Goal: Navigation & Orientation: Find specific page/section

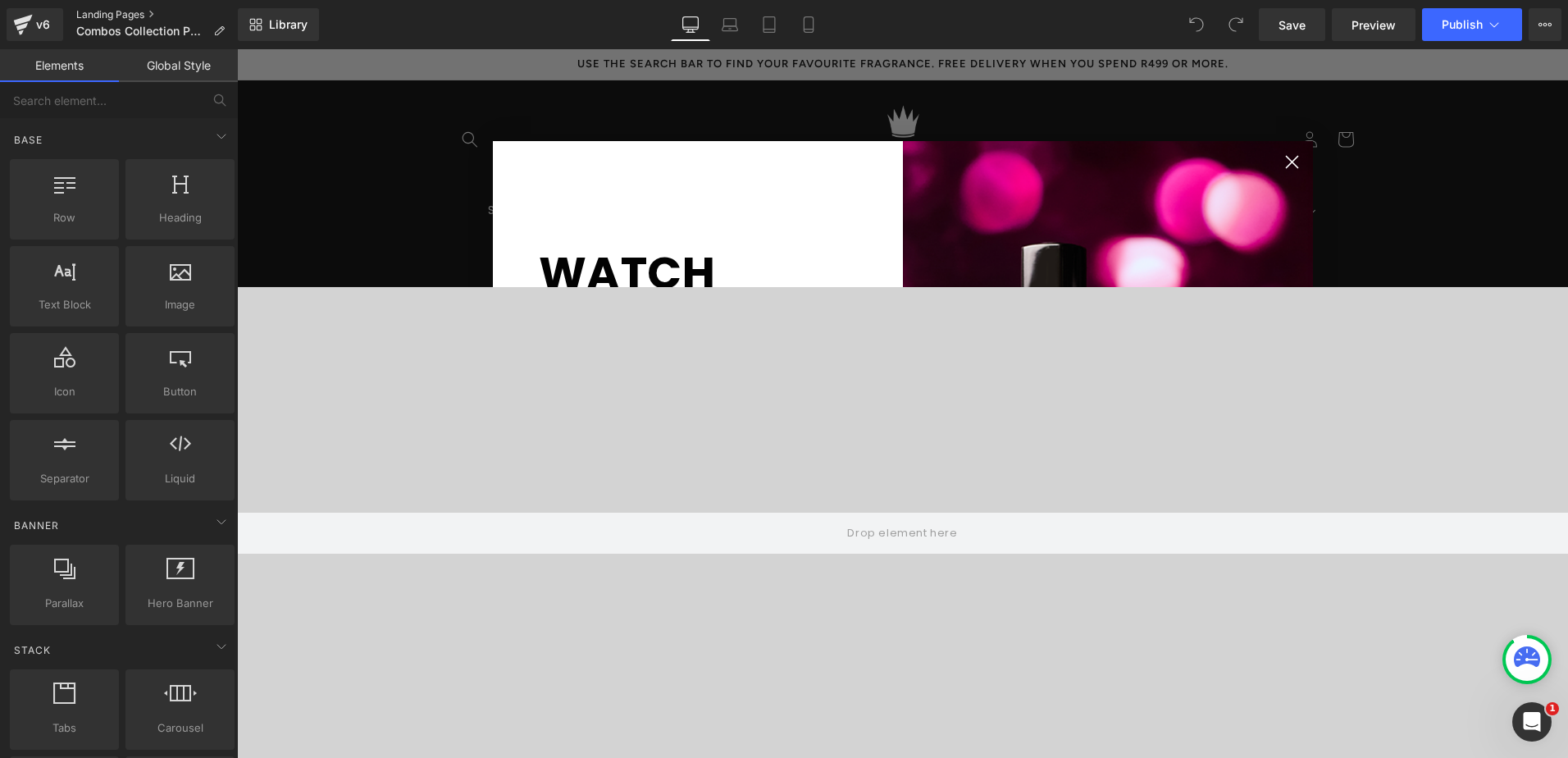
click at [109, 14] on link "Landing Pages" at bounding box center [157, 15] width 162 height 13
click at [1291, 159] on circle "Close dialog" at bounding box center [1292, 162] width 27 height 27
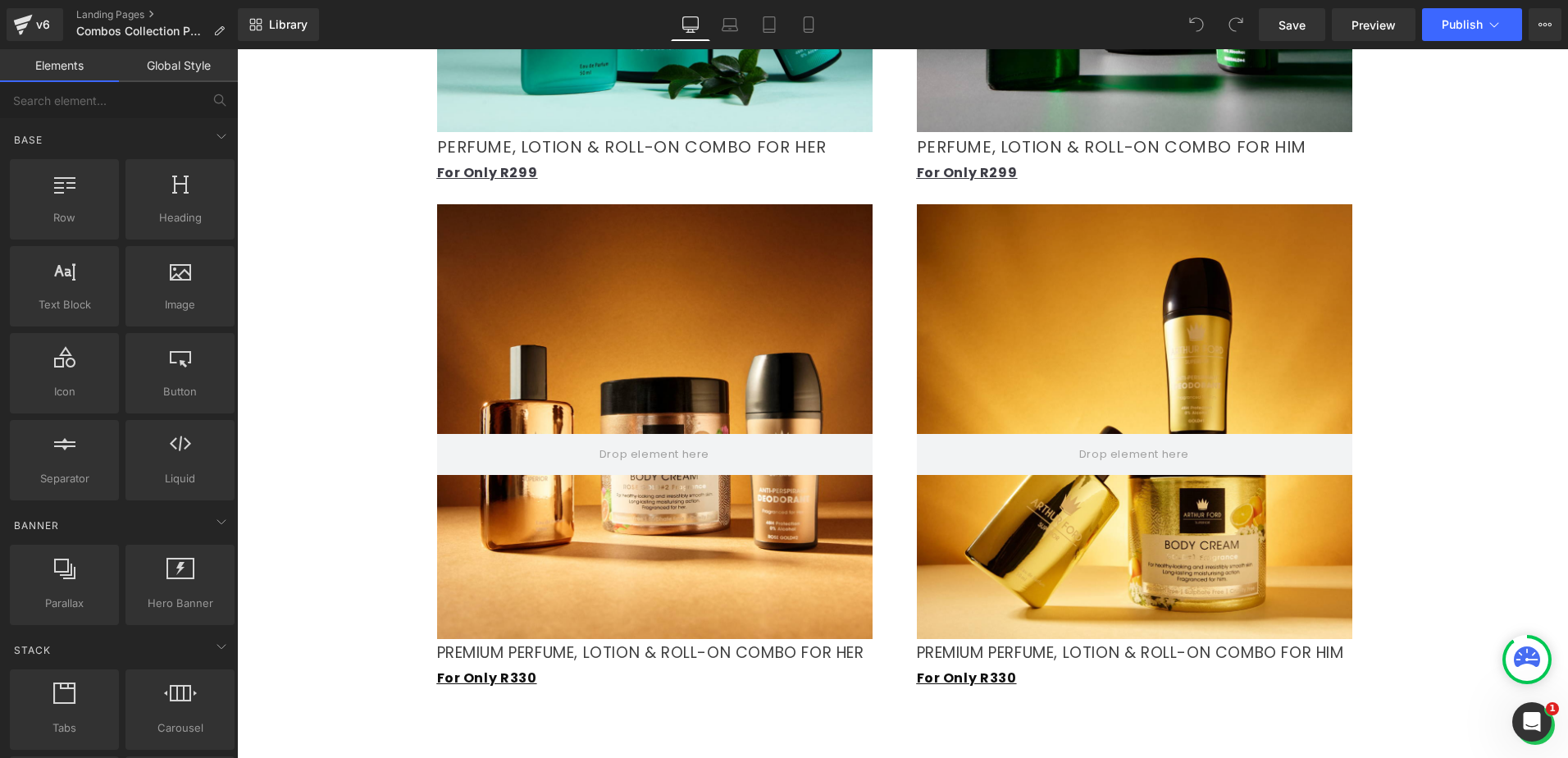
scroll to position [2215, 0]
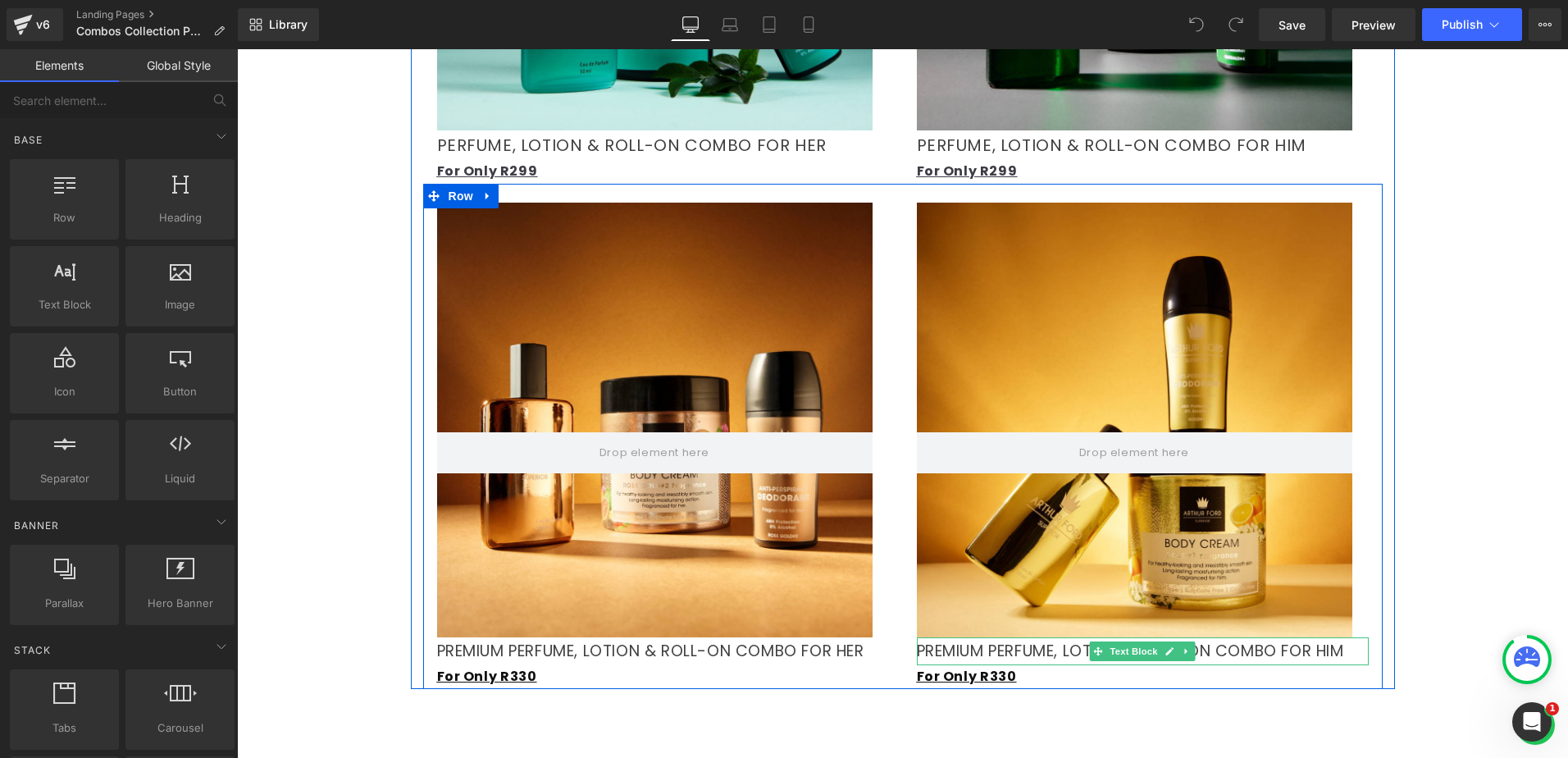
click at [1032, 638] on p "PREMIUM PERFUME, LOTION & ROLL-ON COMBO FOR HIM" at bounding box center [1143, 651] width 452 height 28
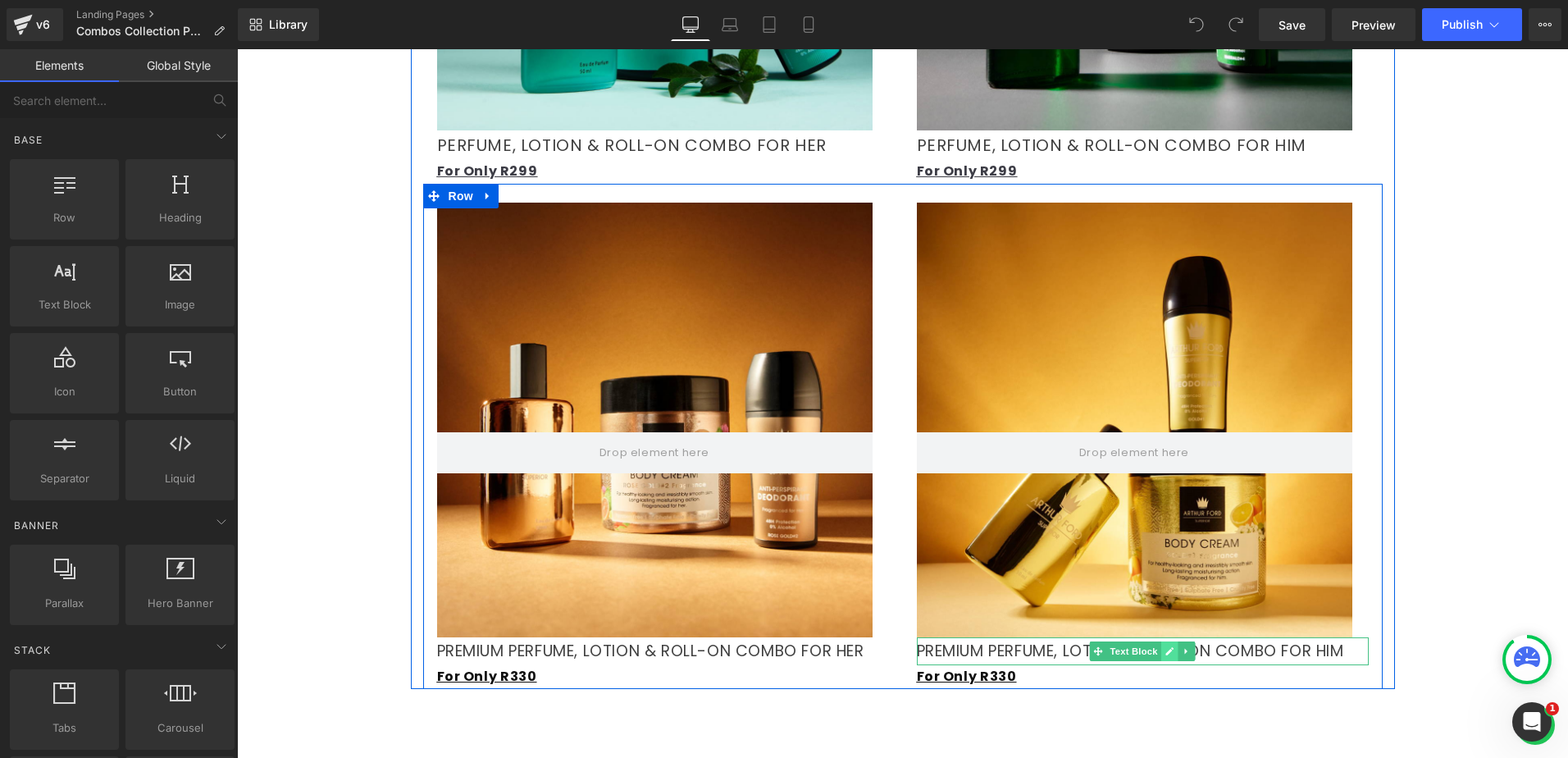
click at [1166, 647] on icon at bounding box center [1170, 651] width 9 height 9
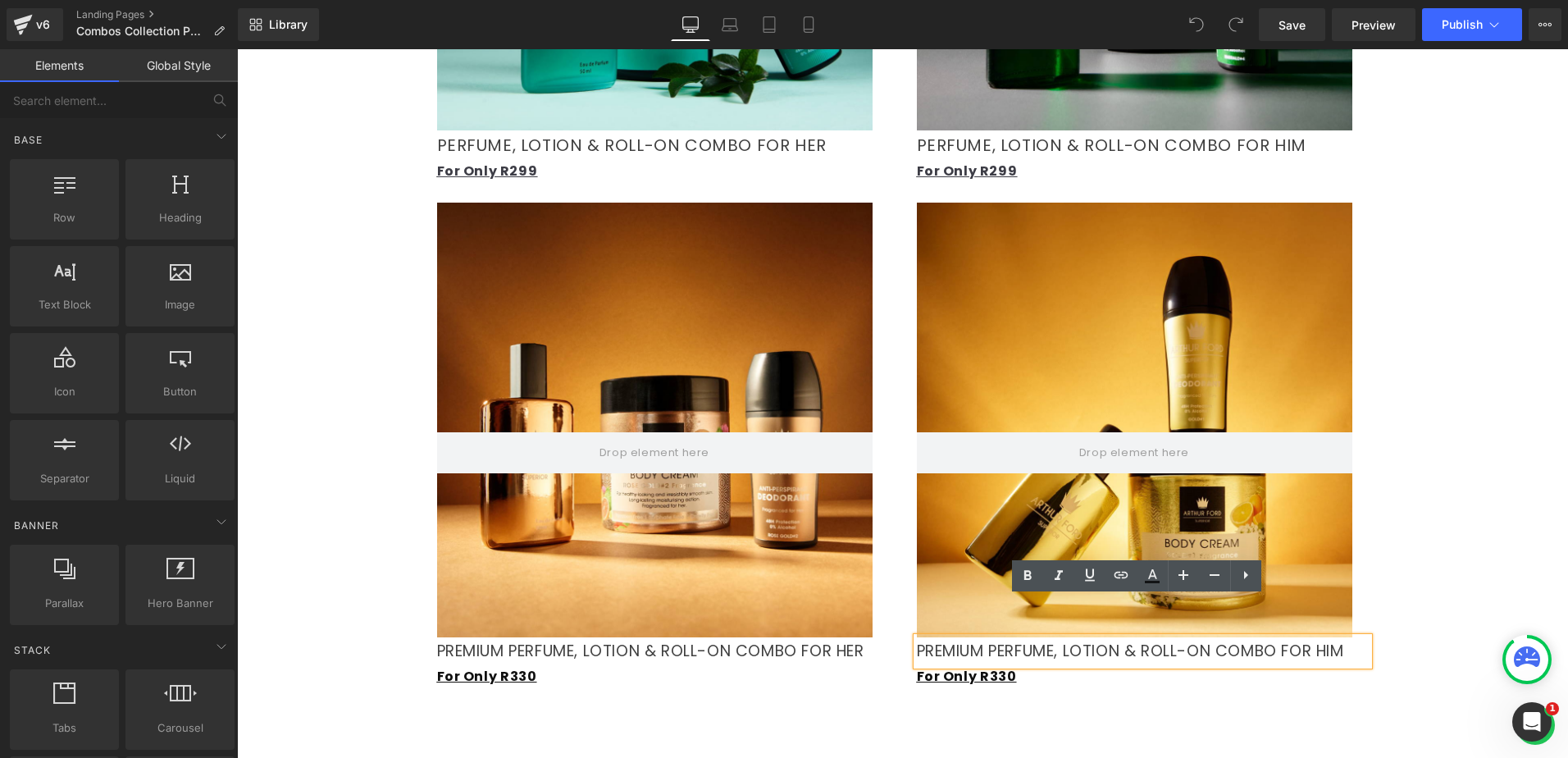
click at [1051, 638] on p "PREMIUM PERFUME, LOTION & ROLL-ON COMBO FOR HIM" at bounding box center [1143, 651] width 452 height 28
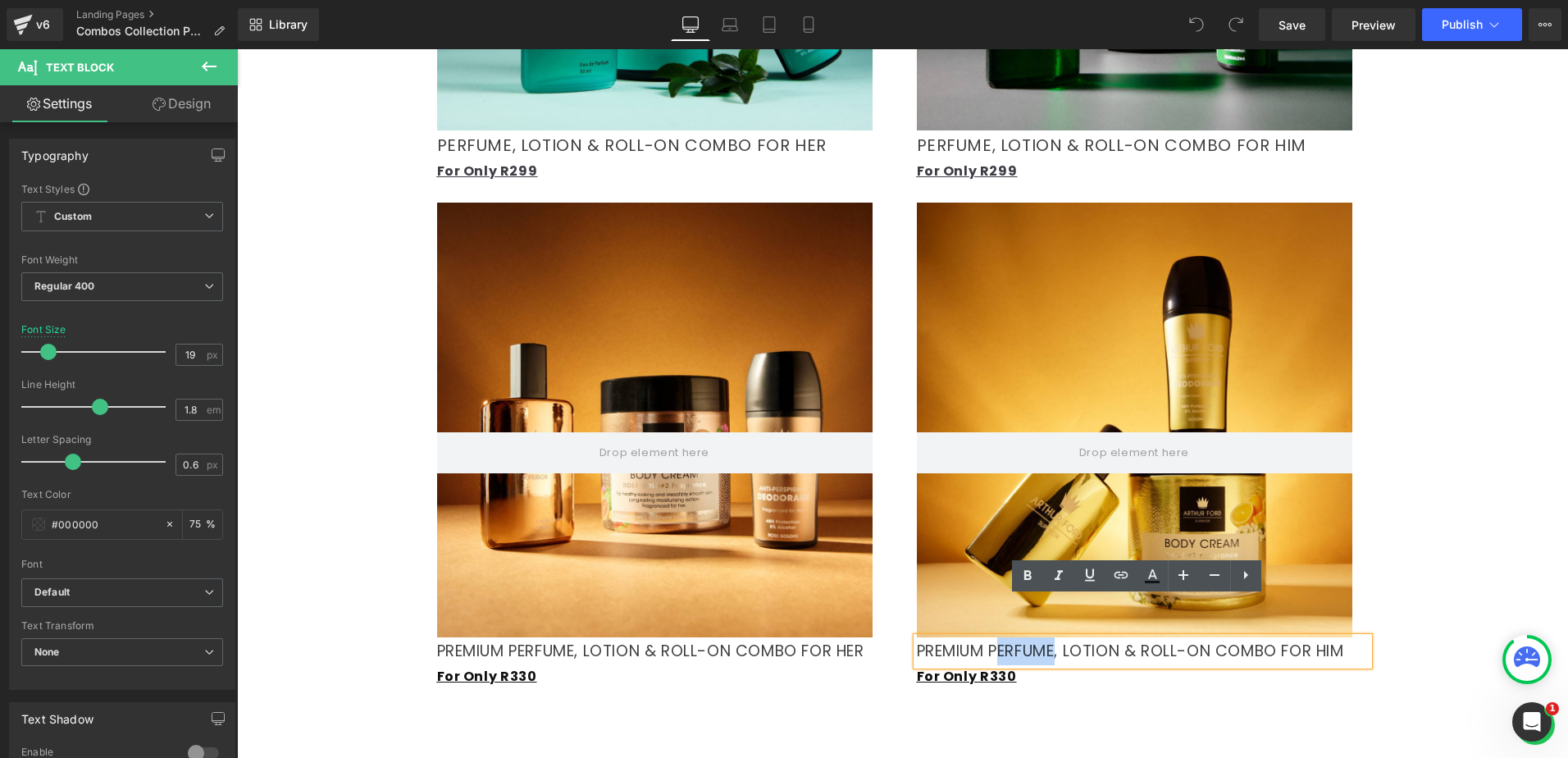
drag, startPoint x: 1055, startPoint y: 610, endPoint x: 991, endPoint y: 610, distance: 64.0
click at [991, 638] on p "PREMIUM PERFUME, LOTION & ROLL-ON COMBO FOR HIM" at bounding box center [1143, 651] width 452 height 28
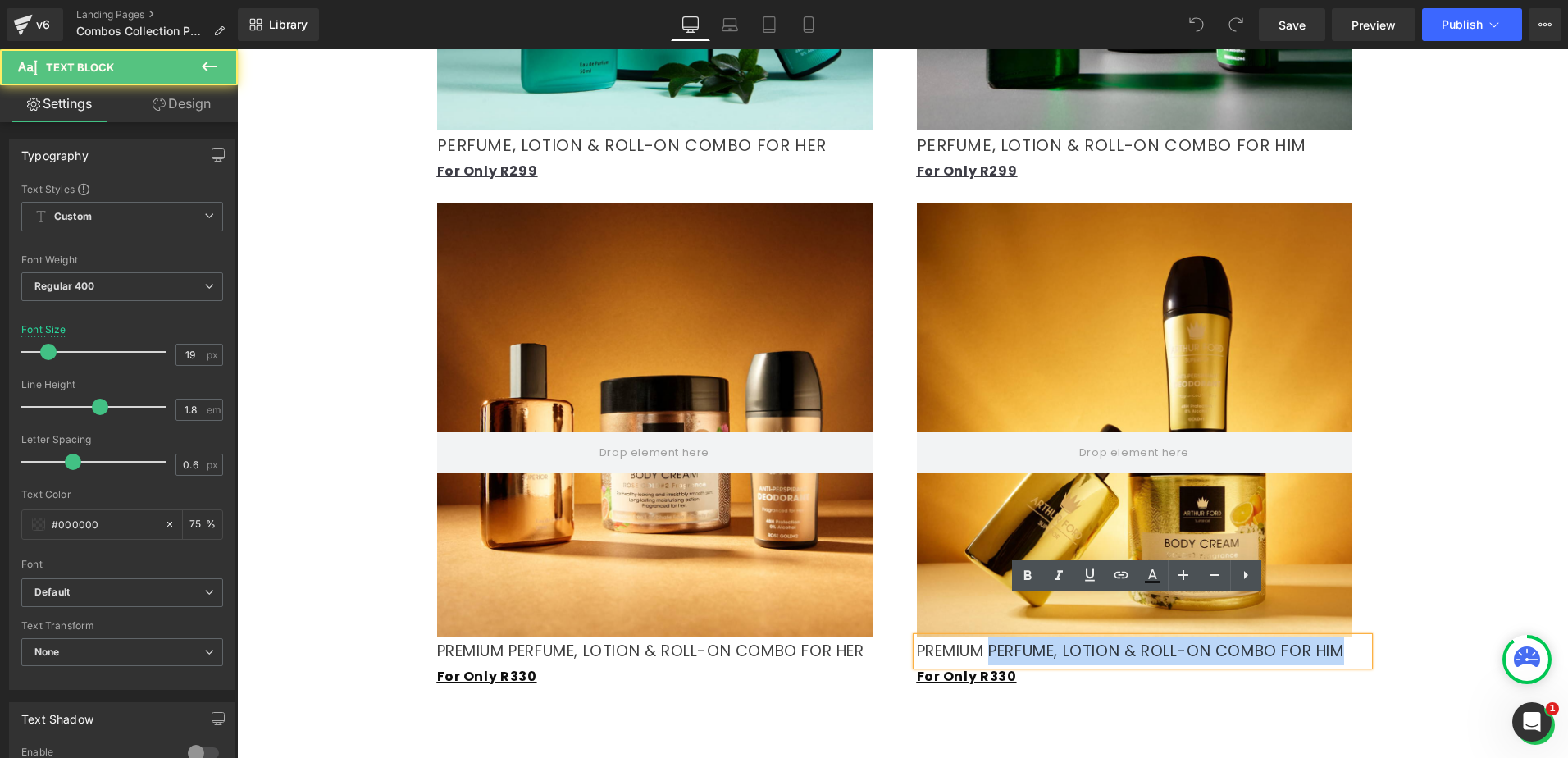
drag, startPoint x: 988, startPoint y: 610, endPoint x: 908, endPoint y: 608, distance: 80.0
click at [917, 638] on div "PREMIUM PERFUME, LOTION & ROLL-ON COMBO FOR HIM" at bounding box center [1143, 651] width 452 height 28
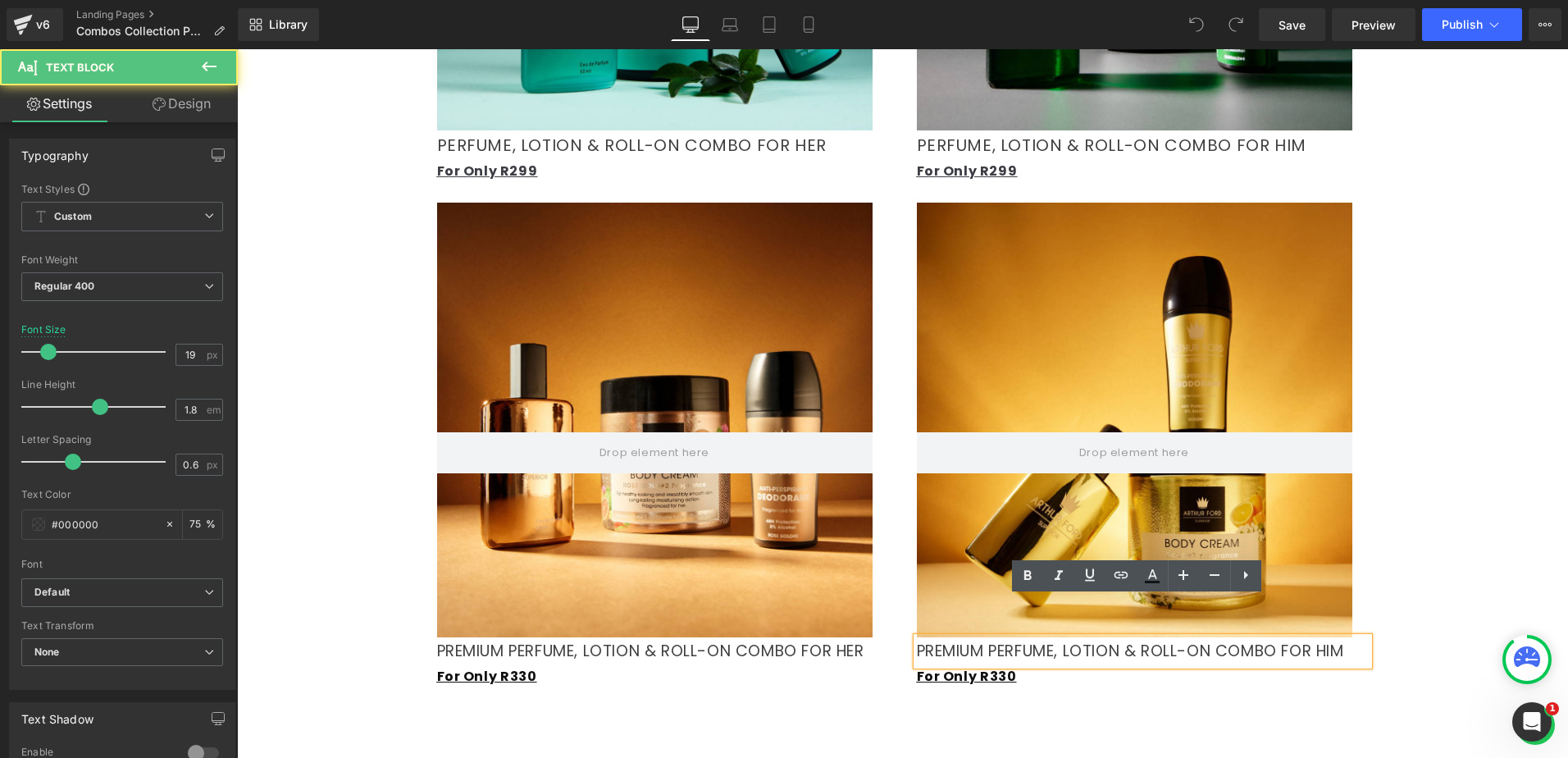
click at [969, 638] on p "PREMIUM PERFUME, LOTION & ROLL-ON COMBO FOR HIM" at bounding box center [1143, 651] width 452 height 28
drag, startPoint x: 985, startPoint y: 609, endPoint x: 913, endPoint y: 615, distance: 72.2
click at [917, 638] on p "PREMIUM PERFUME, LOTION & ROLL-ON COMBO FOR HIM" at bounding box center [1143, 651] width 452 height 28
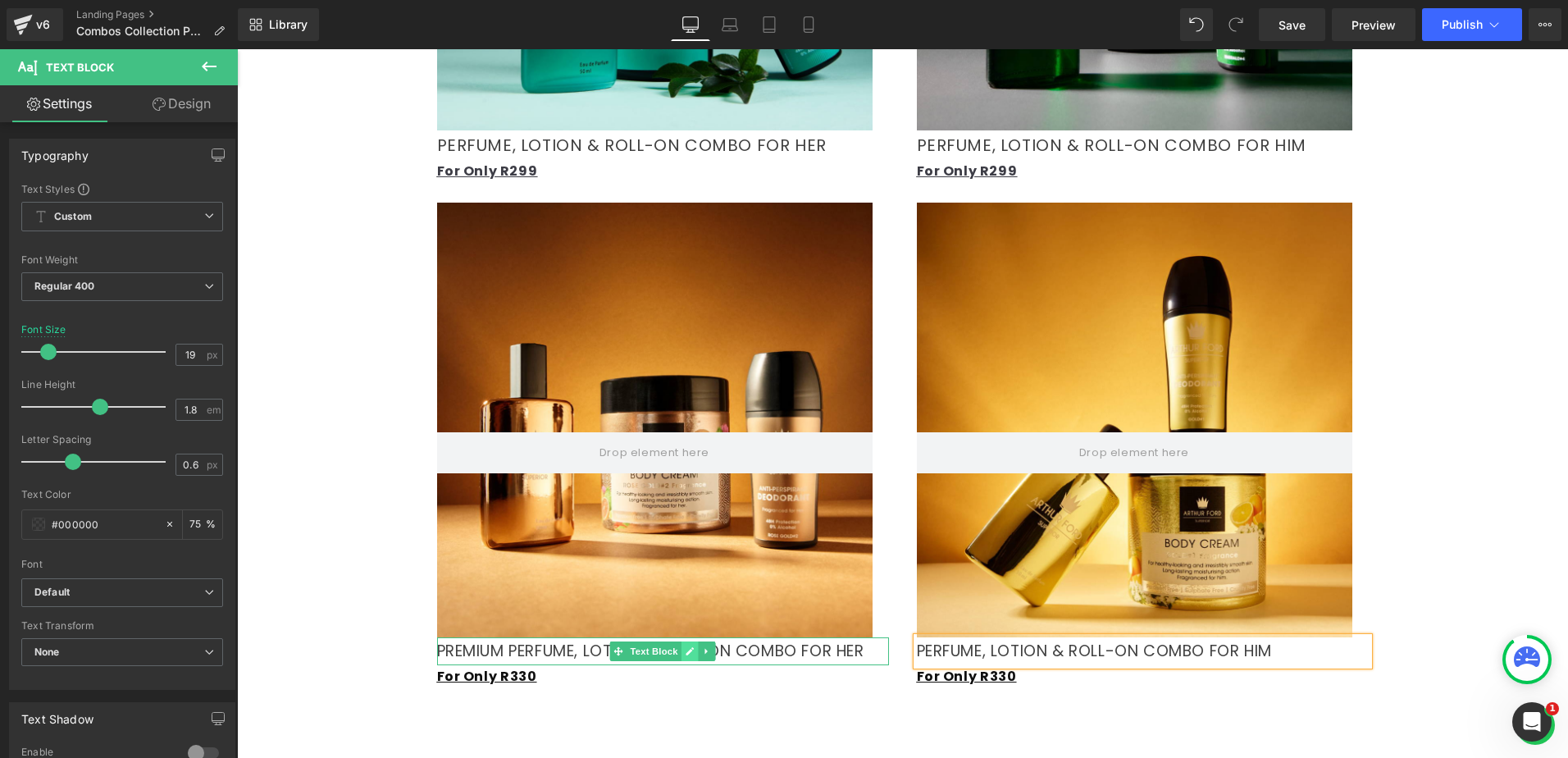
click at [685, 646] on icon at bounding box center [689, 651] width 9 height 10
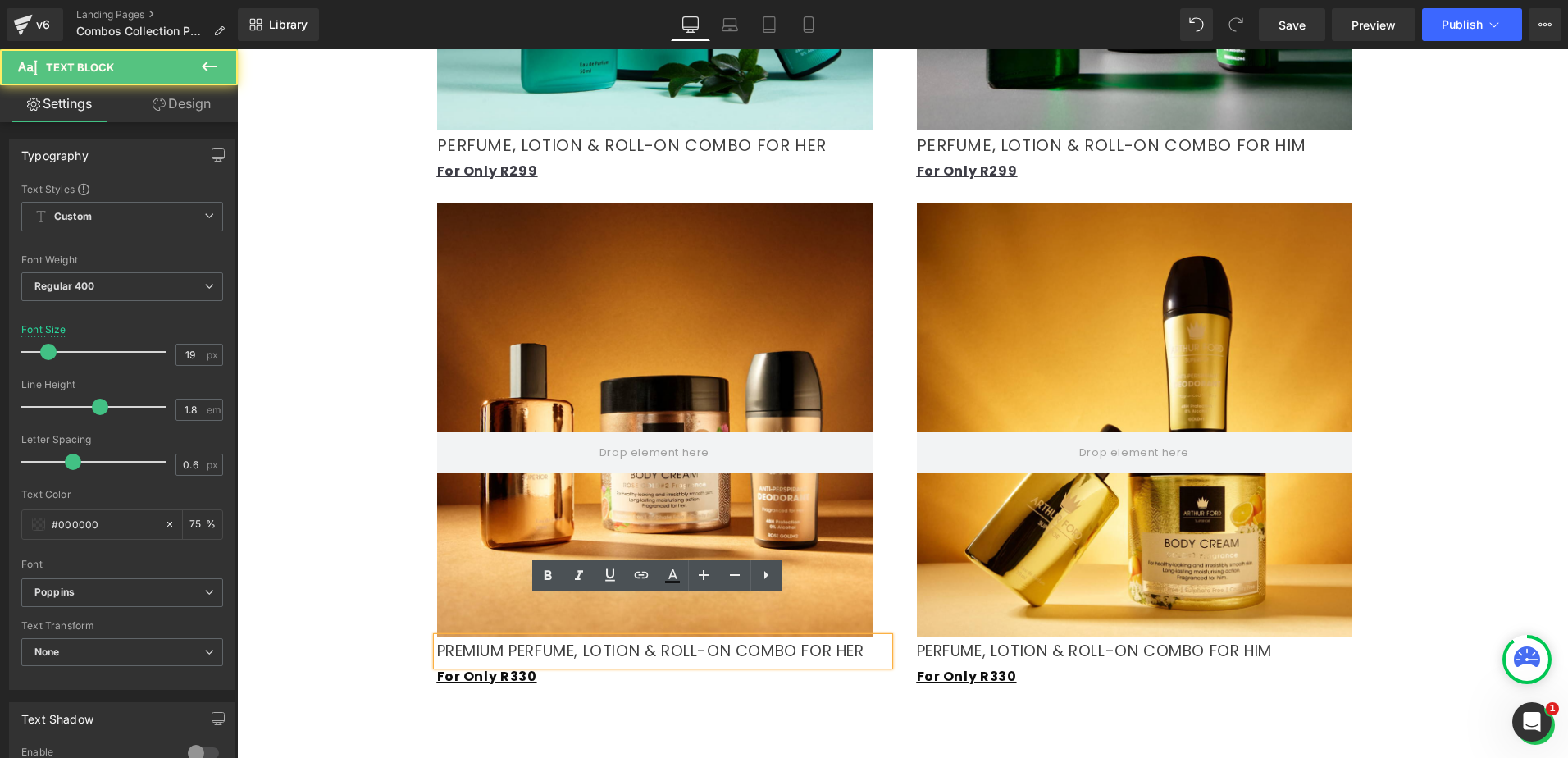
click at [502, 638] on p "PREMIUM PERFUME, LOTION & ROLL-ON COMBO FOR HER" at bounding box center [663, 651] width 452 height 28
drag, startPoint x: 507, startPoint y: 609, endPoint x: 433, endPoint y: 615, distance: 74.2
click at [438, 638] on p "PREMIUM PERFUME, LOTION & ROLL-ON COMBO FOR HER" at bounding box center [663, 651] width 452 height 28
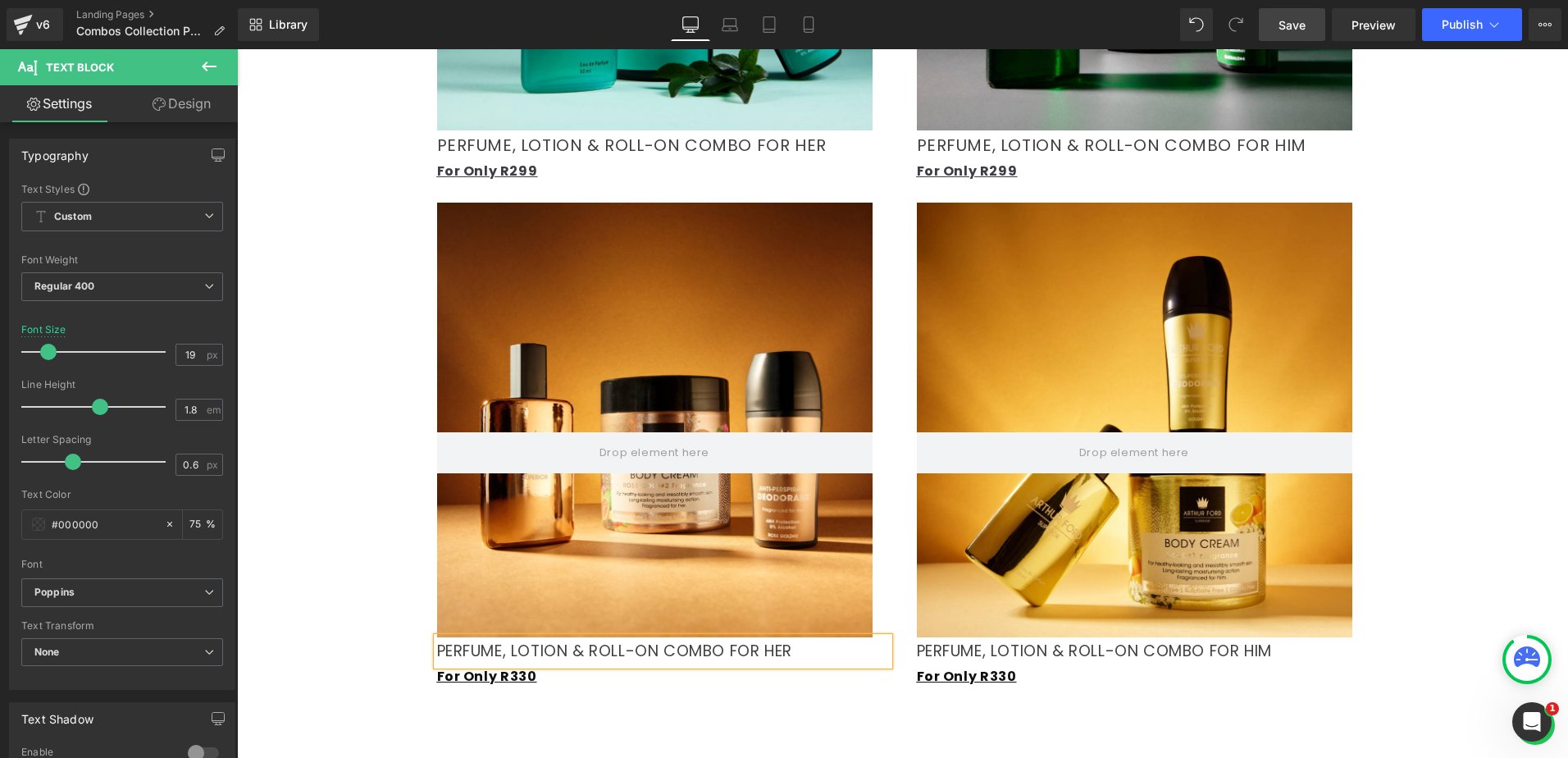
click at [1310, 25] on link "Save" at bounding box center [1293, 25] width 67 height 32
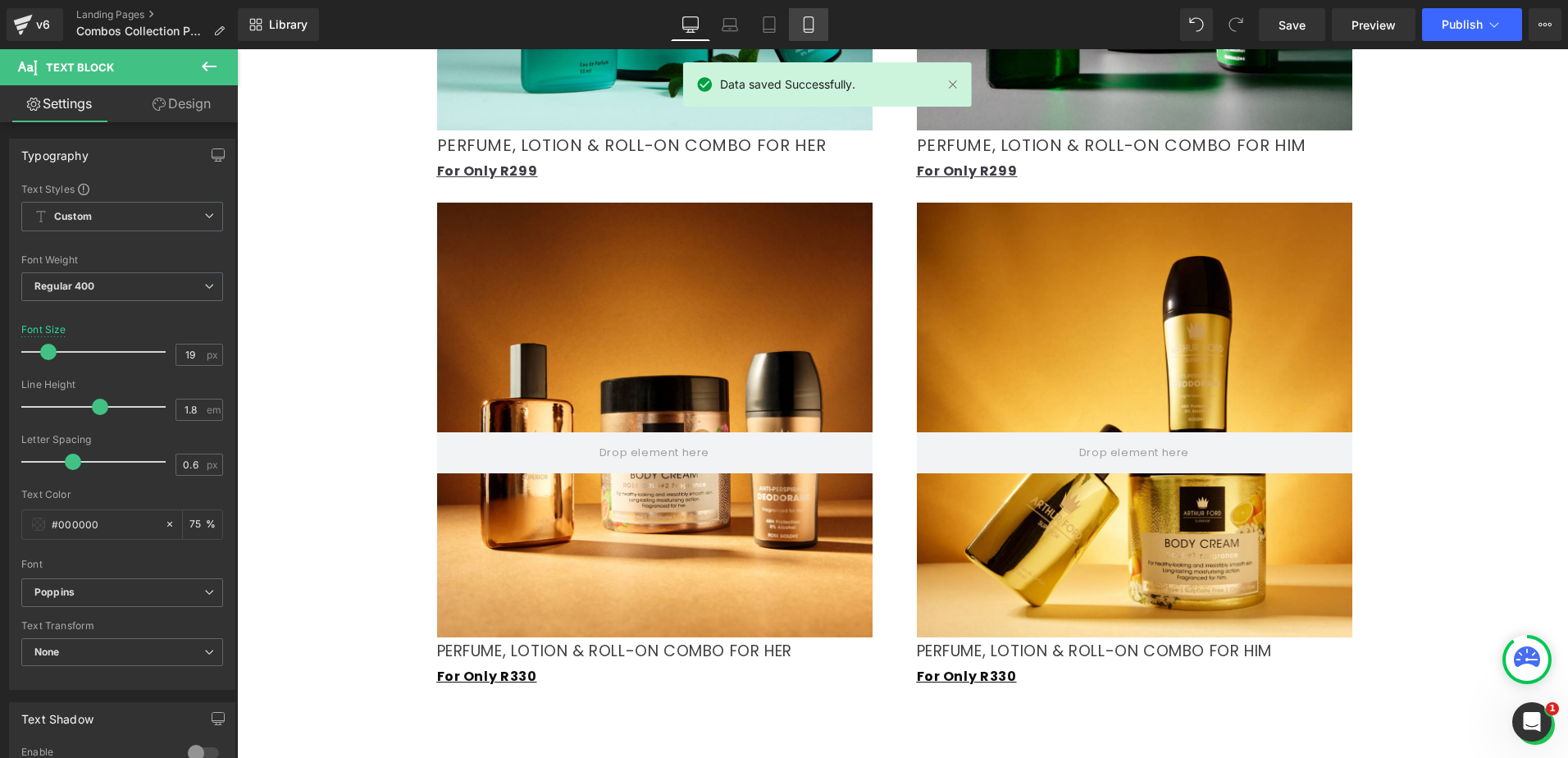
click at [813, 29] on icon at bounding box center [807, 25] width 9 height 15
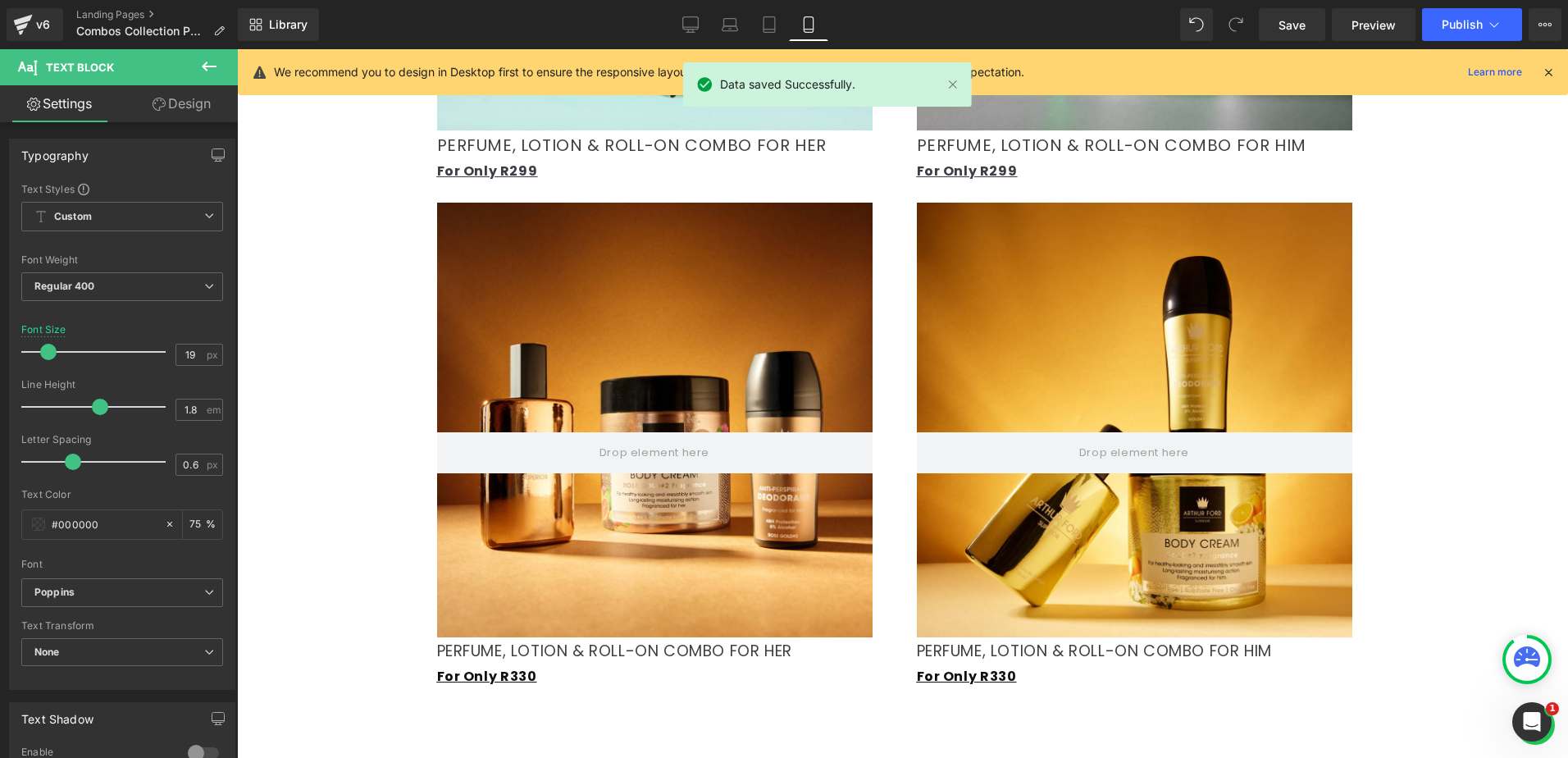
type input "18"
type input "75"
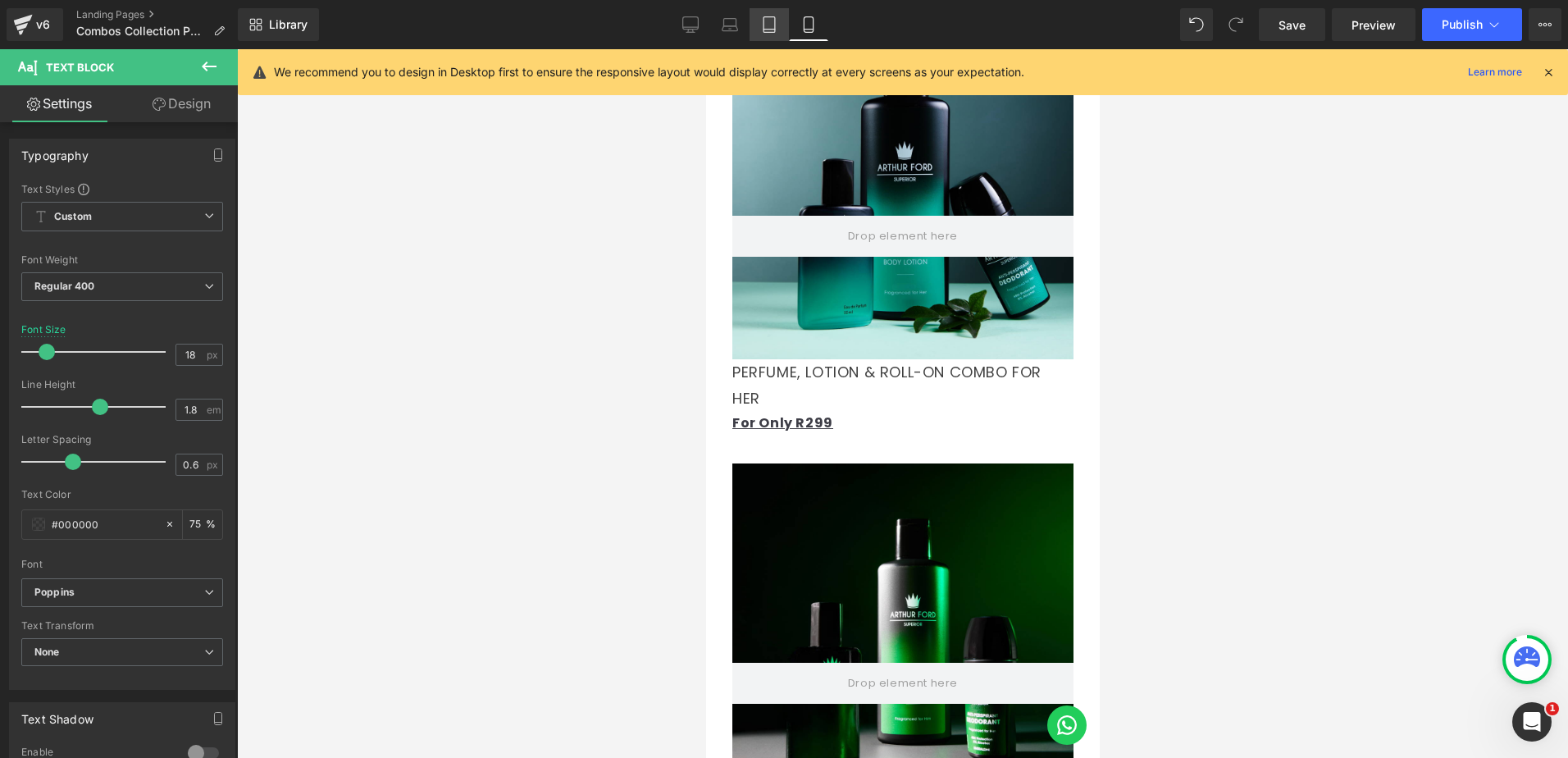
click at [773, 31] on icon at bounding box center [769, 24] width 16 height 16
type input "24"
type input "75"
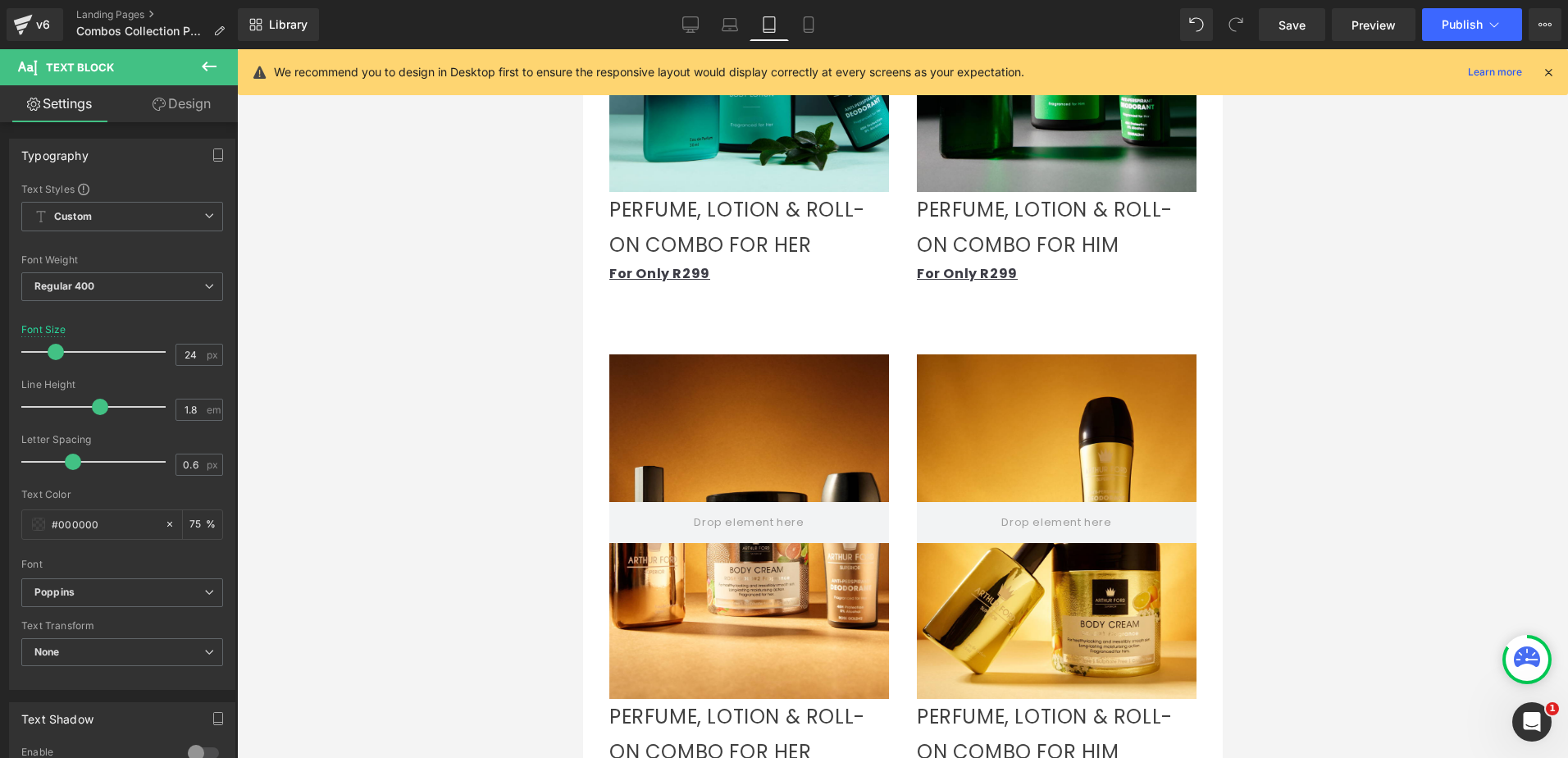
scroll to position [1950, 0]
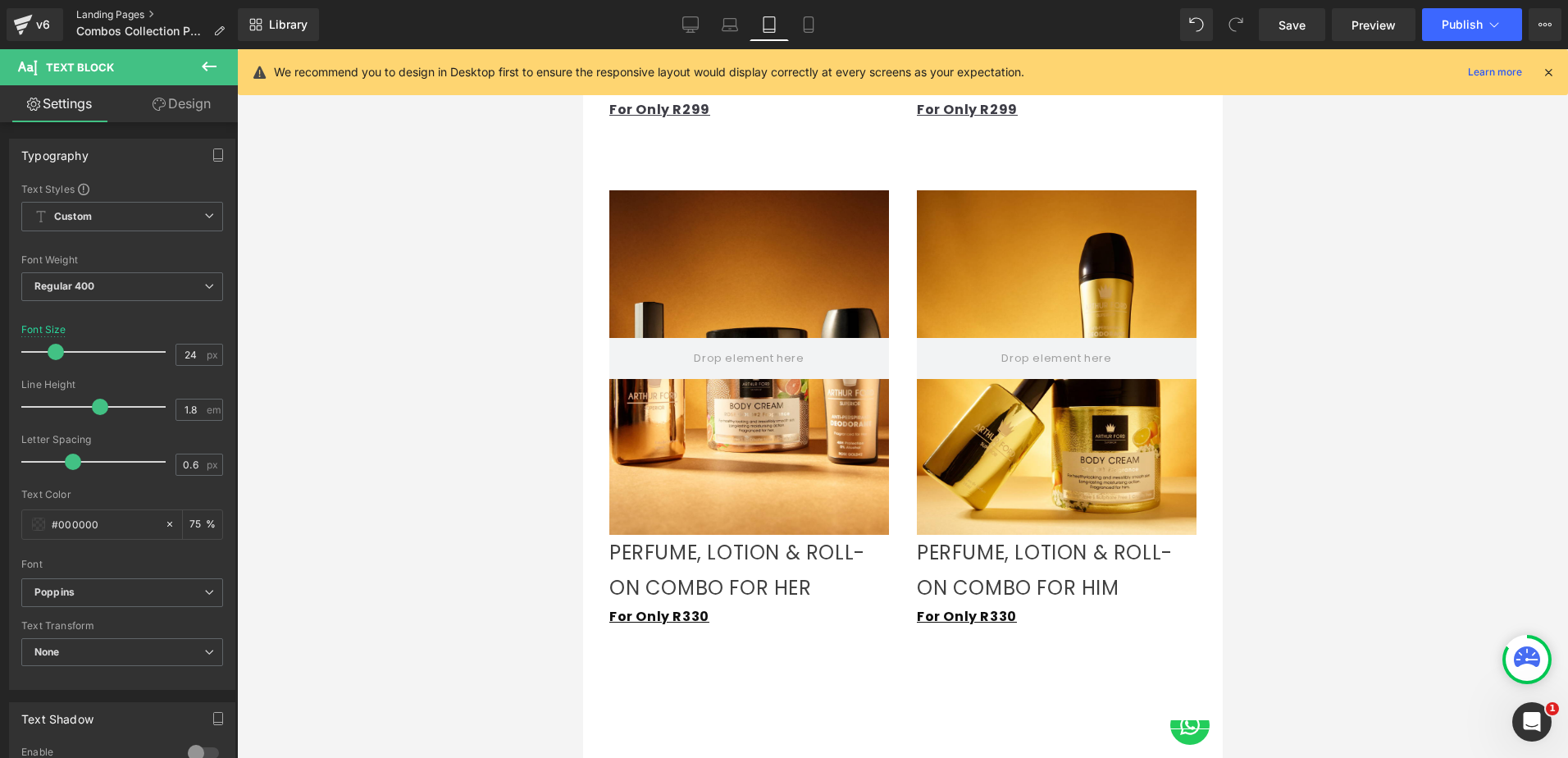
click at [109, 13] on link "Landing Pages" at bounding box center [157, 15] width 162 height 13
